Goal: Task Accomplishment & Management: Manage account settings

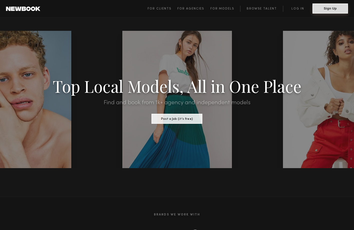
click at [321, 7] on button "Sign Up" at bounding box center [331, 9] width 36 height 10
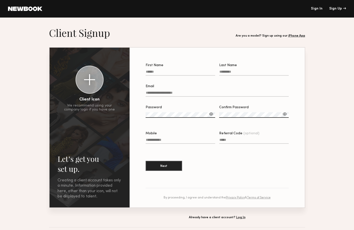
click at [28, 10] on link at bounding box center [25, 9] width 34 height 5
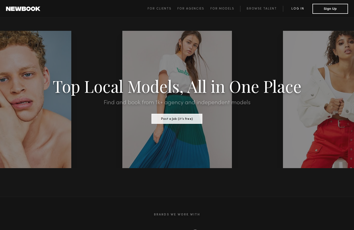
click at [301, 11] on link "Log in" at bounding box center [298, 9] width 30 height 6
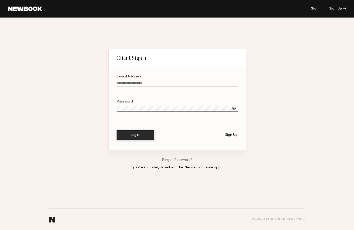
click at [145, 83] on input "E-mail Address" at bounding box center [177, 84] width 121 height 6
click at [129, 84] on input "E-mail Address" at bounding box center [177, 84] width 121 height 6
